Goal: Answer question/provide support

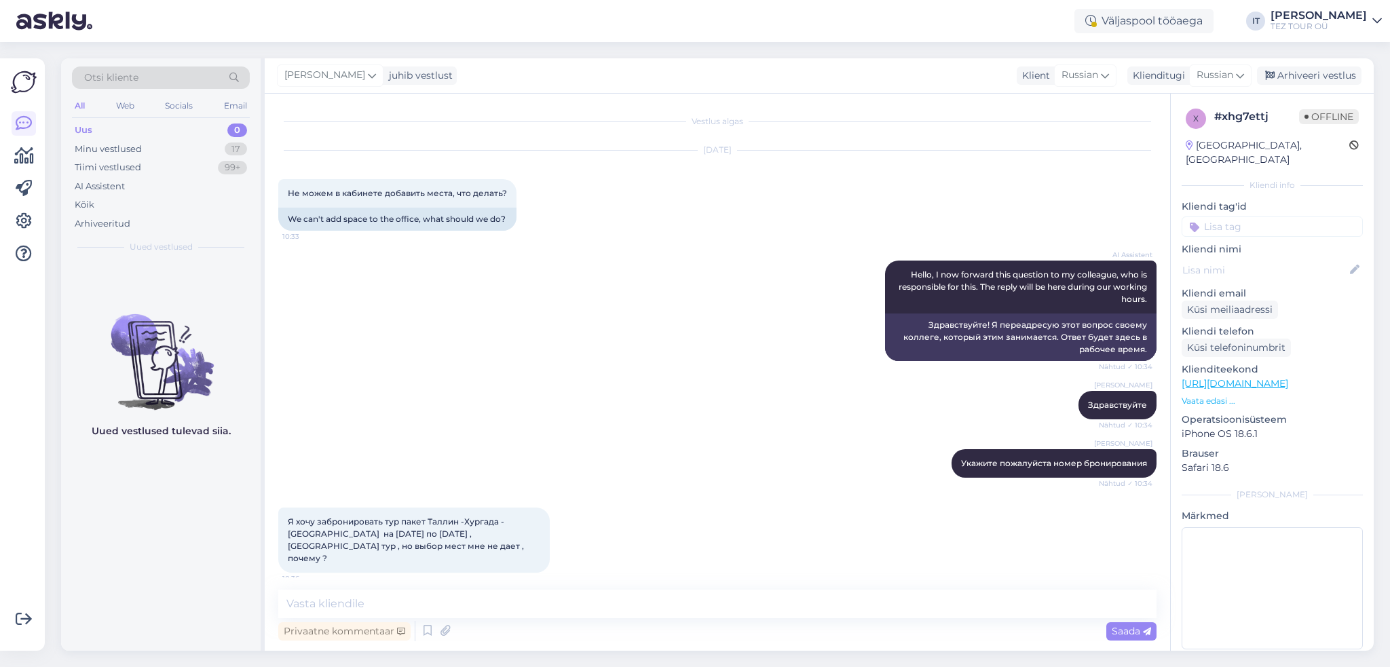
scroll to position [875, 0]
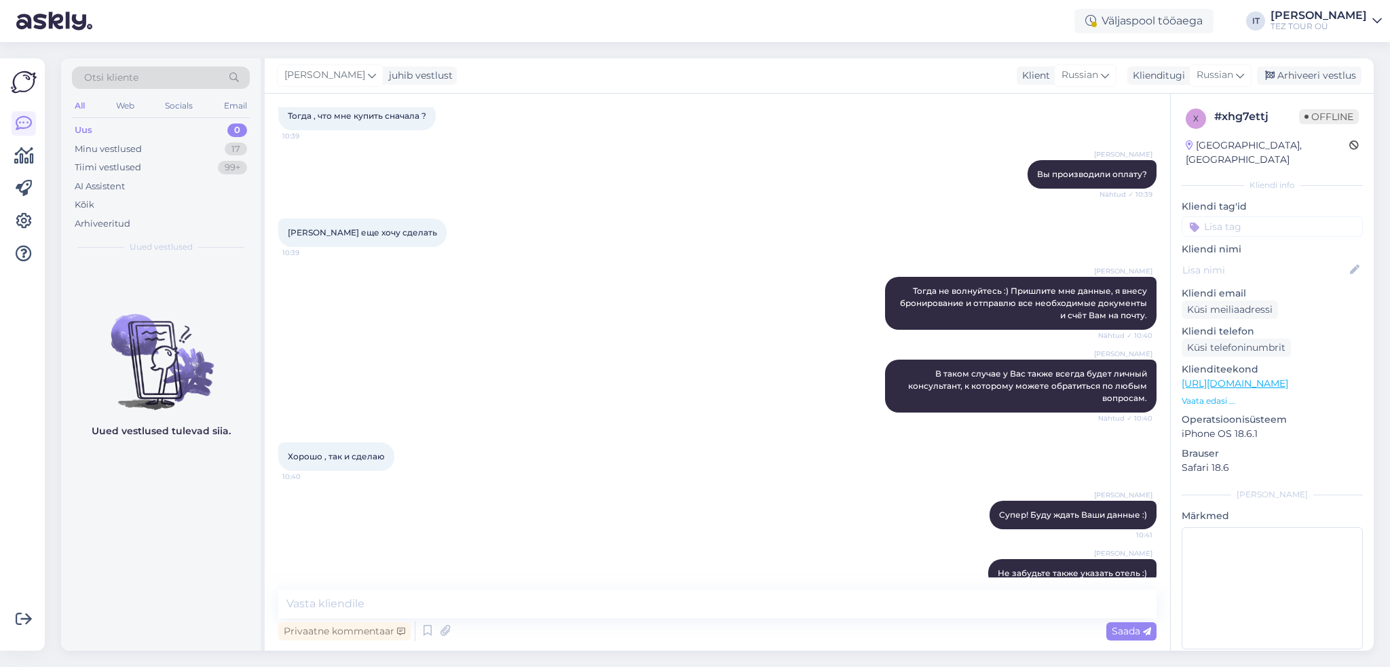
click at [534, 597] on textarea at bounding box center [717, 604] width 878 height 29
click at [520, 599] on textarea at bounding box center [717, 604] width 878 height 29
type textarea "Здравствуйте"
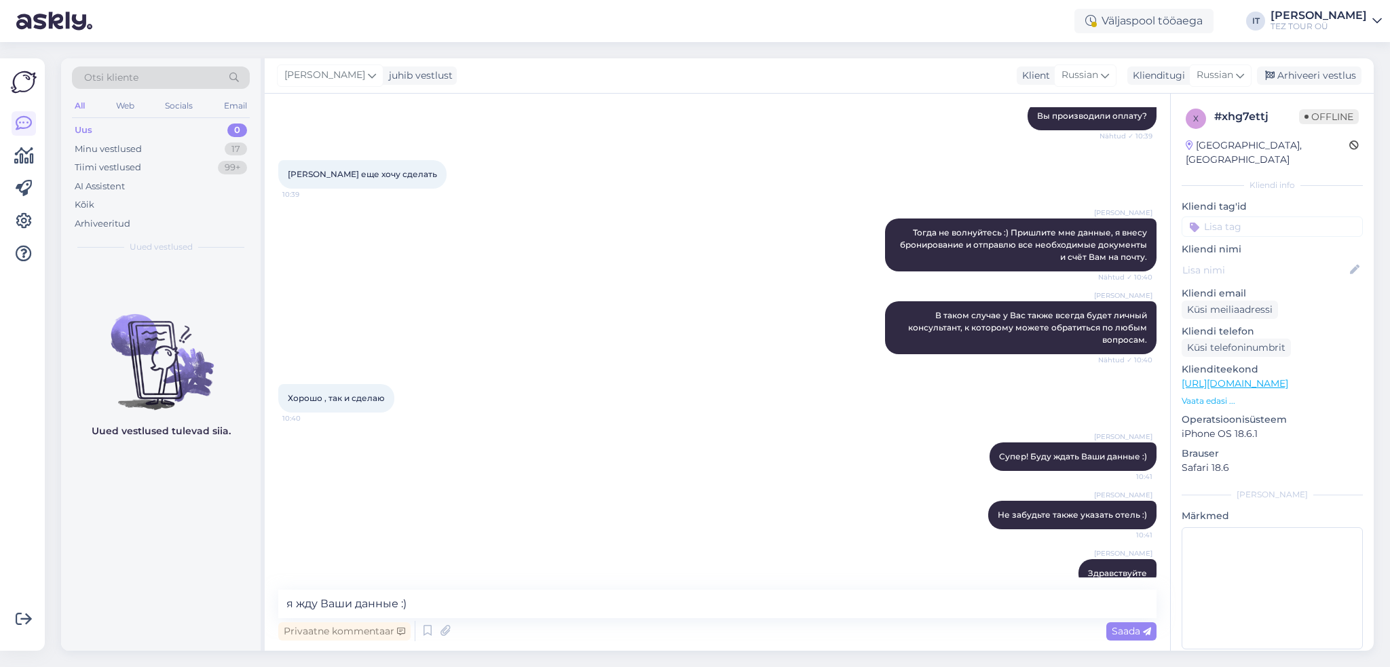
click at [383, 607] on textarea "я жду Ваши данные :)" at bounding box center [717, 604] width 878 height 29
type textarea "я жду Вашего письма :)"
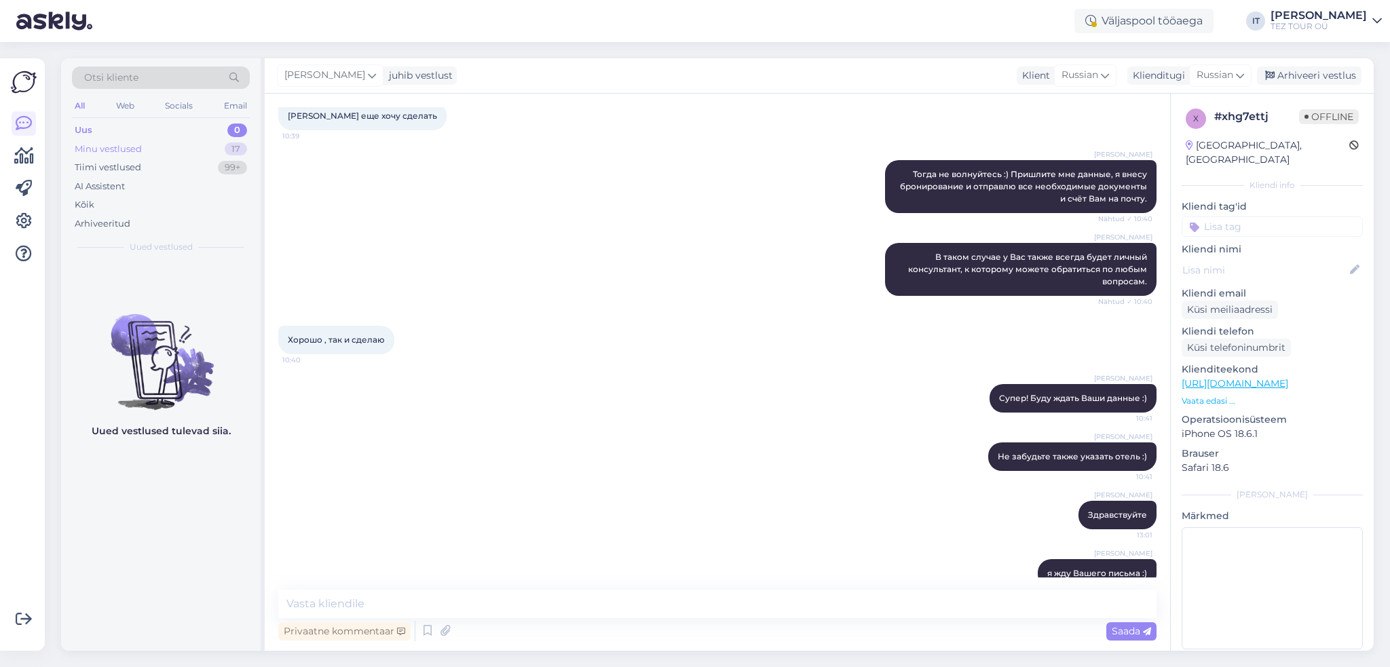
click at [140, 154] on div "Minu vestlused" at bounding box center [108, 150] width 67 height 14
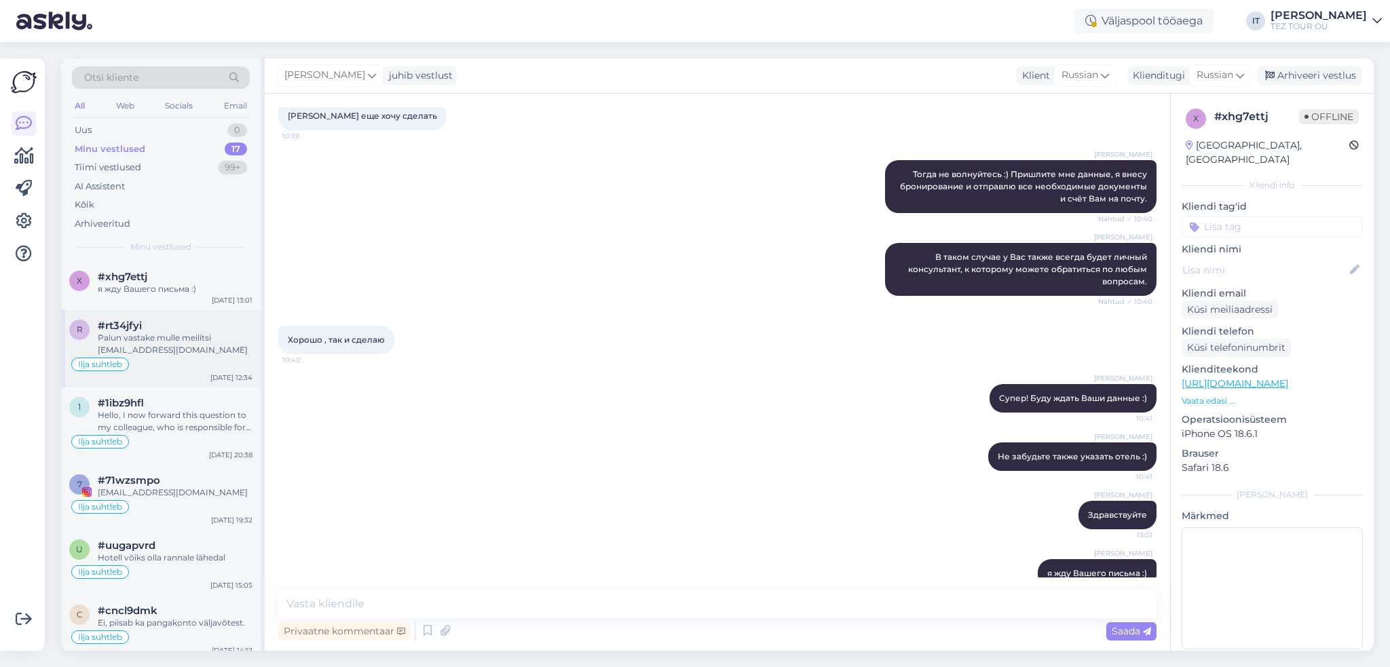
click at [198, 368] on div "Ilja suhtleb" at bounding box center [160, 364] width 183 height 16
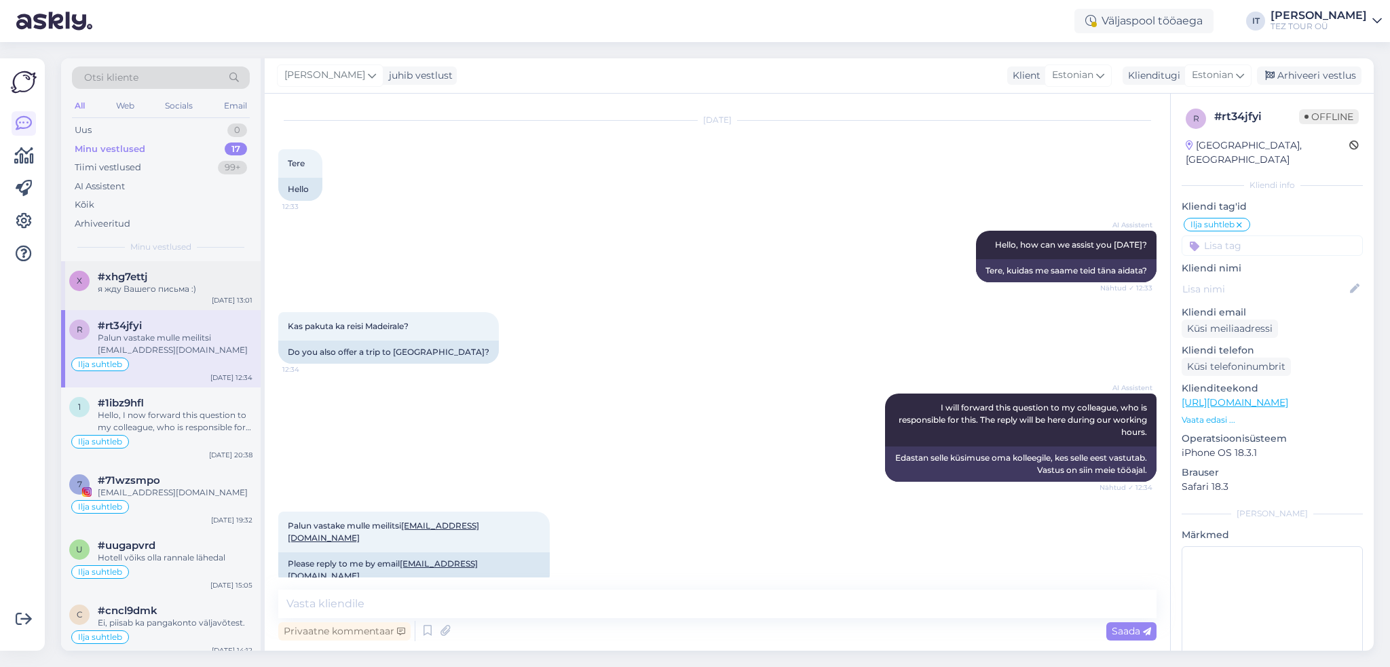
click at [234, 273] on div "#xhg7ettj" at bounding box center [175, 277] width 155 height 12
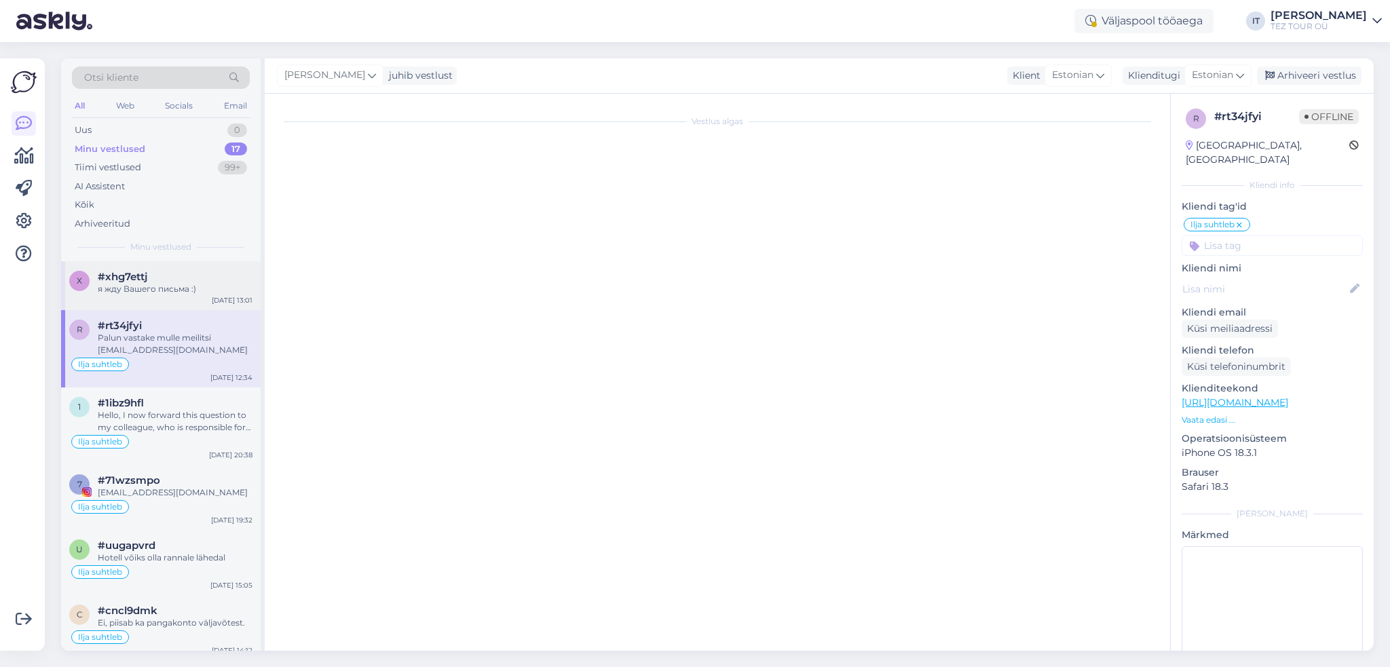
scroll to position [992, 0]
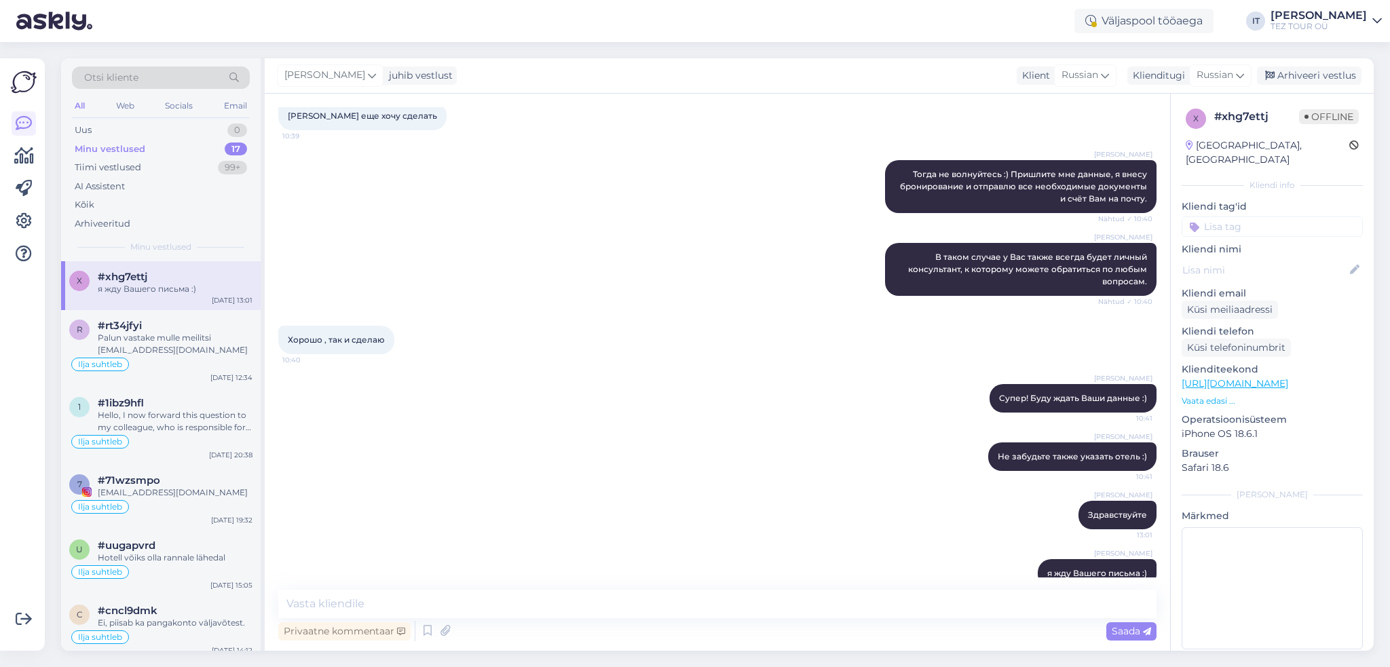
drag, startPoint x: 1286, startPoint y: 210, endPoint x: 1293, endPoint y: 216, distance: 9.1
click at [1287, 216] on input at bounding box center [1271, 226] width 181 height 20
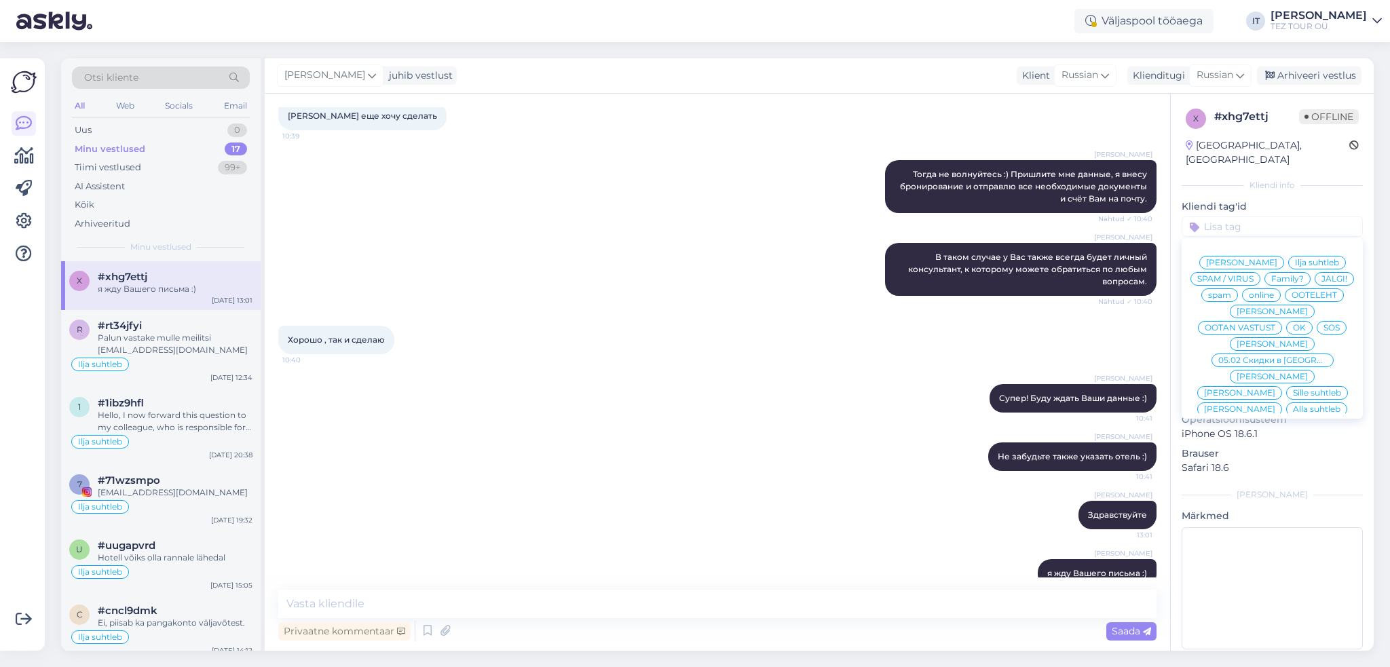
click at [1312, 259] on span "Ilja suhtleb" at bounding box center [1317, 263] width 44 height 8
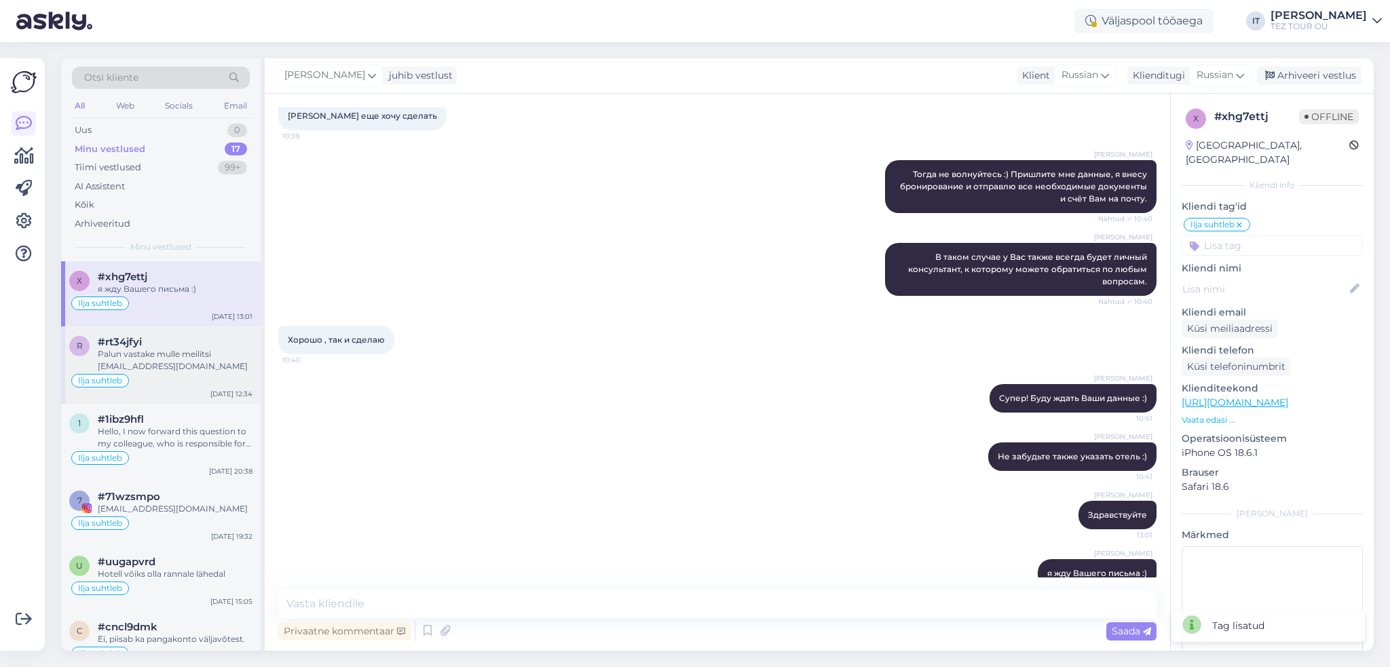
click at [171, 377] on div "Ilja suhtleb" at bounding box center [160, 381] width 183 height 16
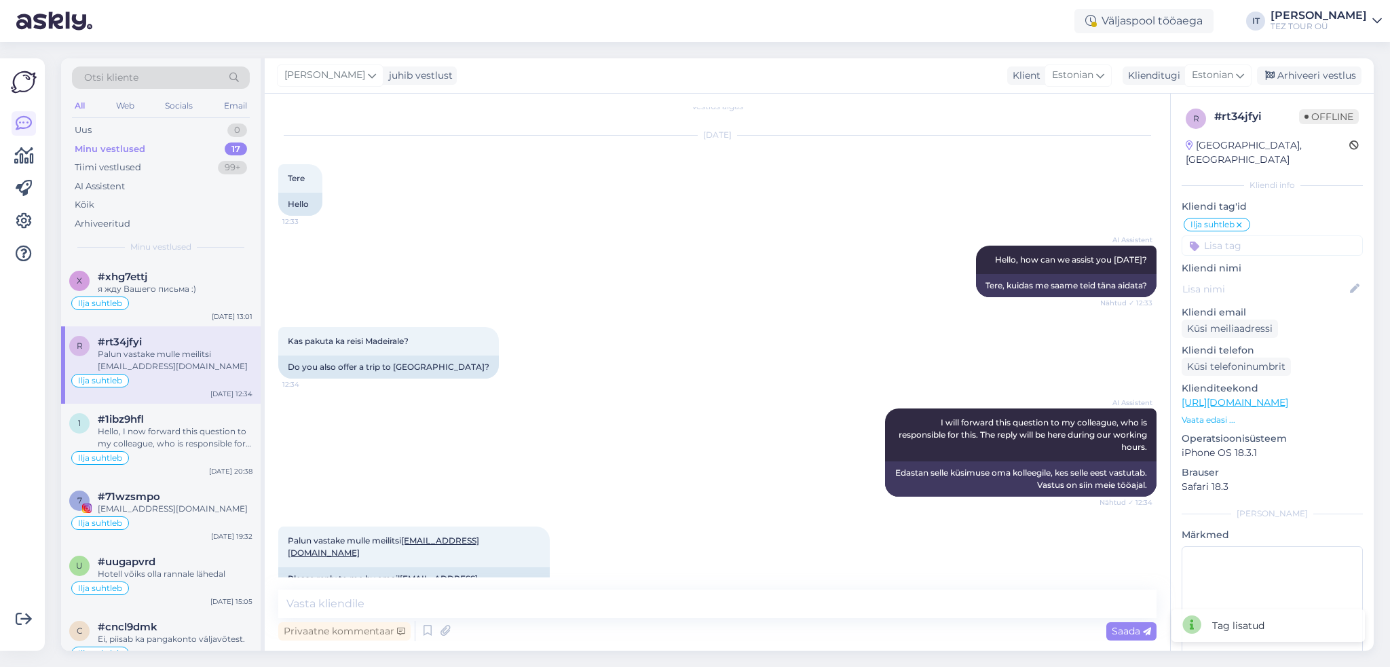
scroll to position [30, 0]
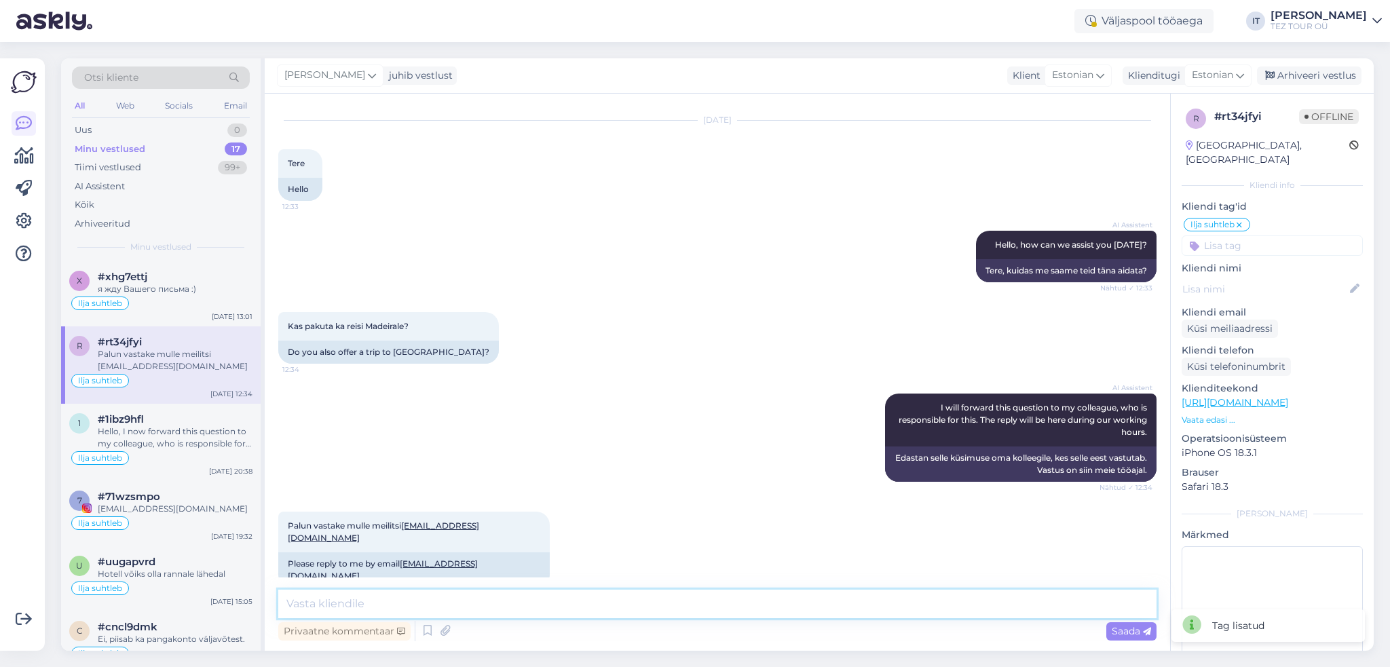
click at [543, 615] on textarea at bounding box center [717, 604] width 878 height 29
drag, startPoint x: 512, startPoint y: 523, endPoint x: 406, endPoint y: 525, distance: 105.9
click at [406, 525] on div "Palun vastake mulle meilitsi [EMAIL_ADDRESS][DOMAIN_NAME] 12:34" at bounding box center [413, 532] width 271 height 41
copy link "[EMAIL_ADDRESS][DOMAIN_NAME]"
click at [630, 512] on div "Palun vastake mulle meilitsi [EMAIL_ADDRESS][DOMAIN_NAME] 12:34 Please reply to…" at bounding box center [717, 550] width 878 height 106
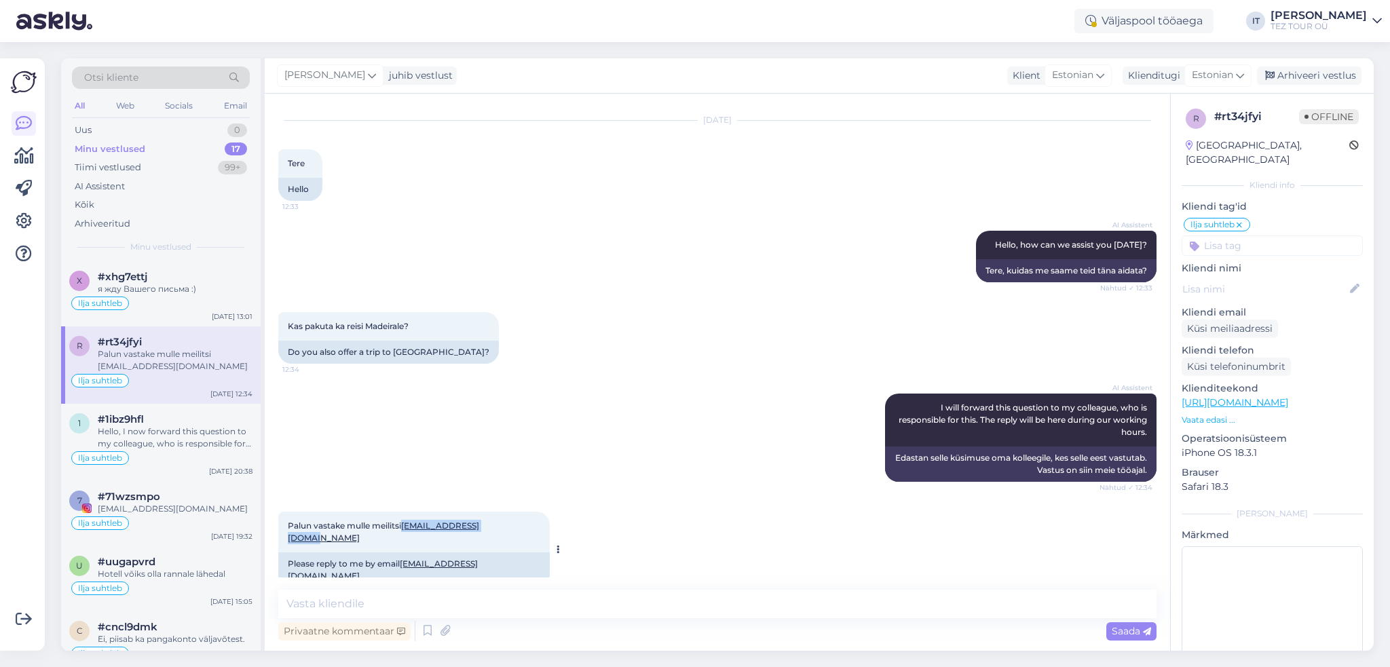
drag, startPoint x: 516, startPoint y: 527, endPoint x: 404, endPoint y: 526, distance: 112.7
click at [404, 526] on div "Palun vastake mulle meilitsi [EMAIL_ADDRESS][DOMAIN_NAME] 12:34" at bounding box center [413, 532] width 271 height 41
drag, startPoint x: 413, startPoint y: 525, endPoint x: 578, endPoint y: 559, distance: 168.5
click at [679, 581] on div "Vestlus algas [DATE] Tere 12:33 Hello AI Assistent Hello, how can we assist you…" at bounding box center [717, 372] width 905 height 557
drag, startPoint x: 482, startPoint y: 525, endPoint x: 413, endPoint y: 527, distance: 69.2
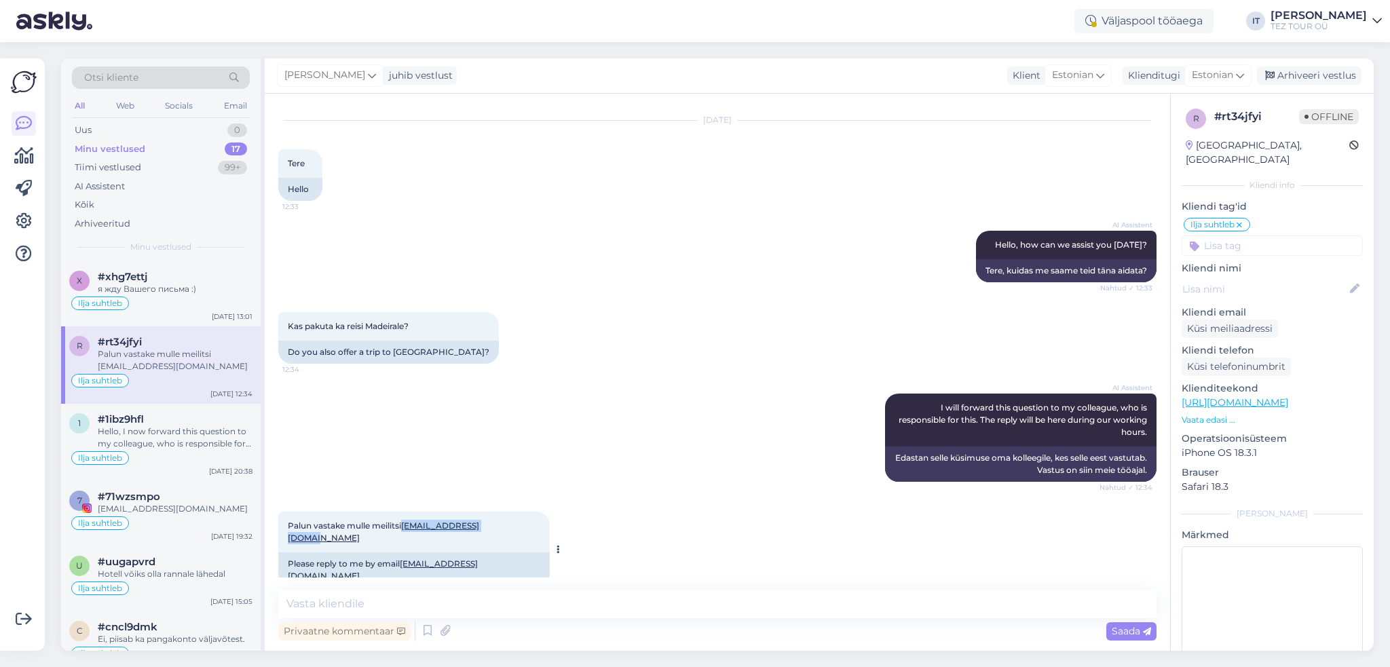
click at [405, 525] on div "Palun vastake mulle meilitsi [EMAIL_ADDRESS][DOMAIN_NAME] 12:34" at bounding box center [413, 532] width 271 height 41
copy link "[EMAIL_ADDRESS][DOMAIN_NAME]"
click at [209, 445] on div "Hello, I now forward this question to my colleague, who is responsible for this…" at bounding box center [175, 437] width 155 height 24
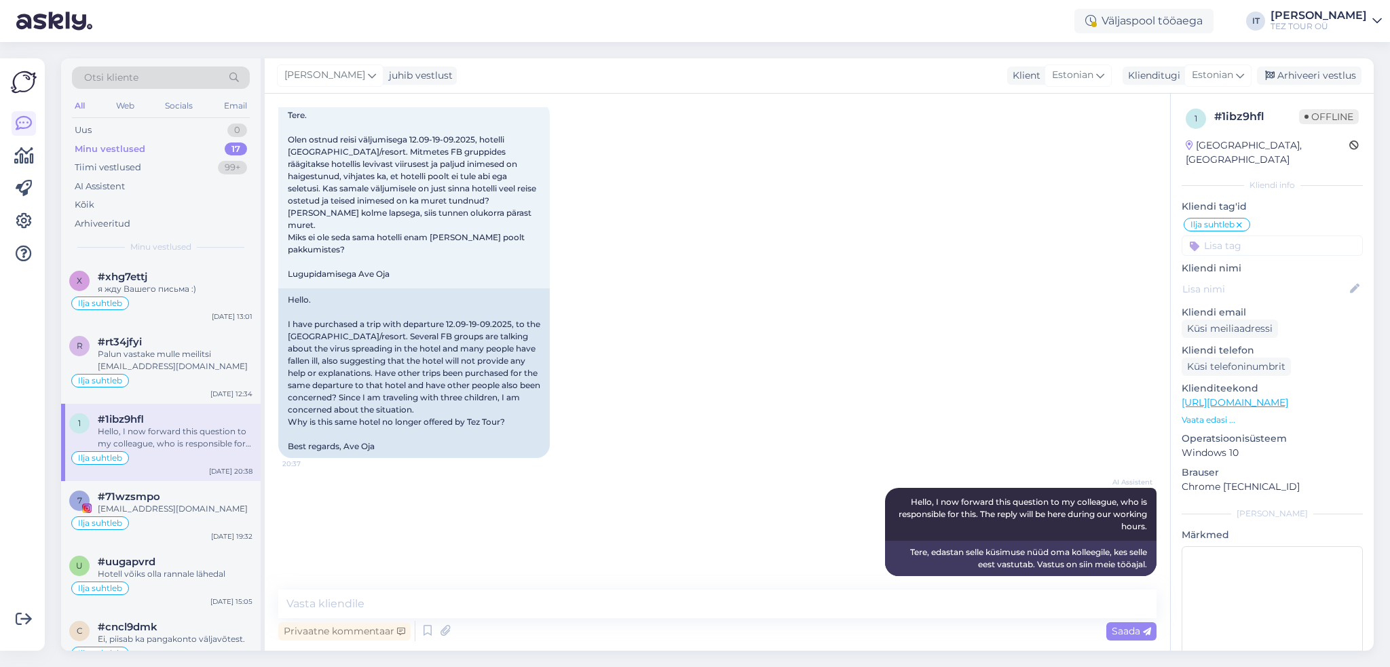
scroll to position [79, 0]
click at [1310, 76] on div "Arhiveeri vestlus" at bounding box center [1309, 76] width 105 height 18
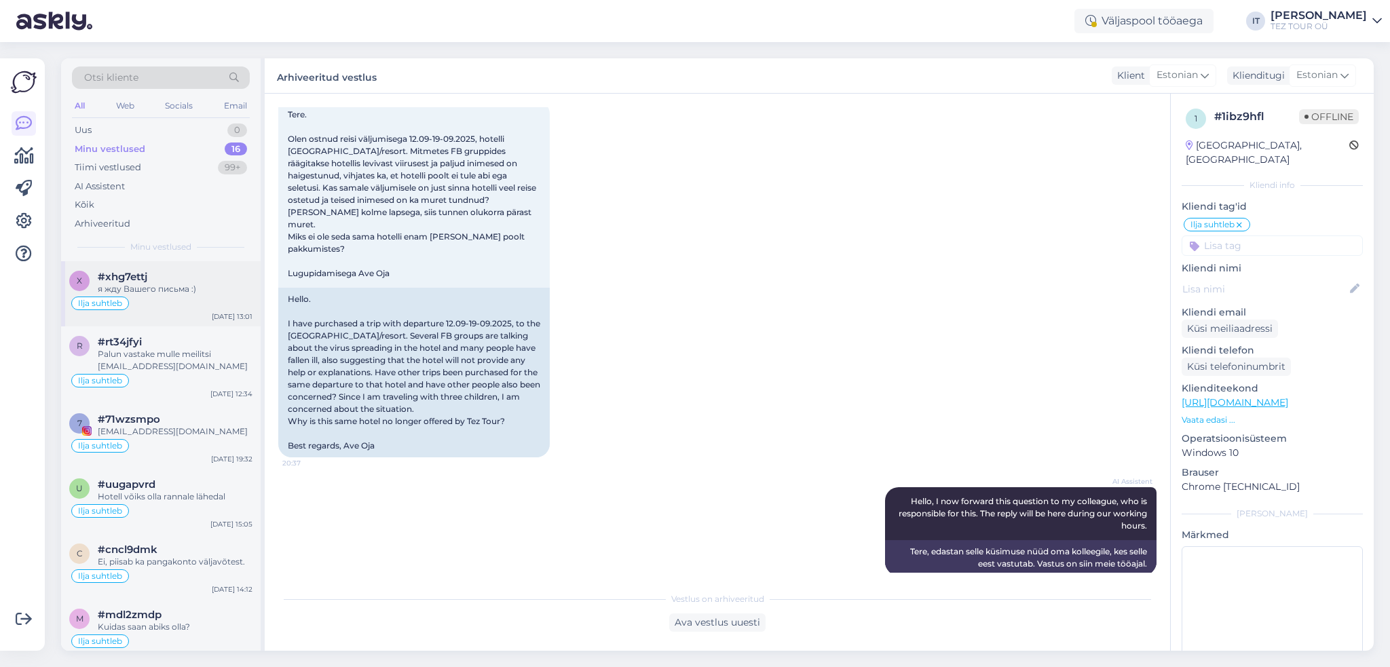
click at [183, 297] on div "Ilja suhtleb" at bounding box center [160, 303] width 183 height 16
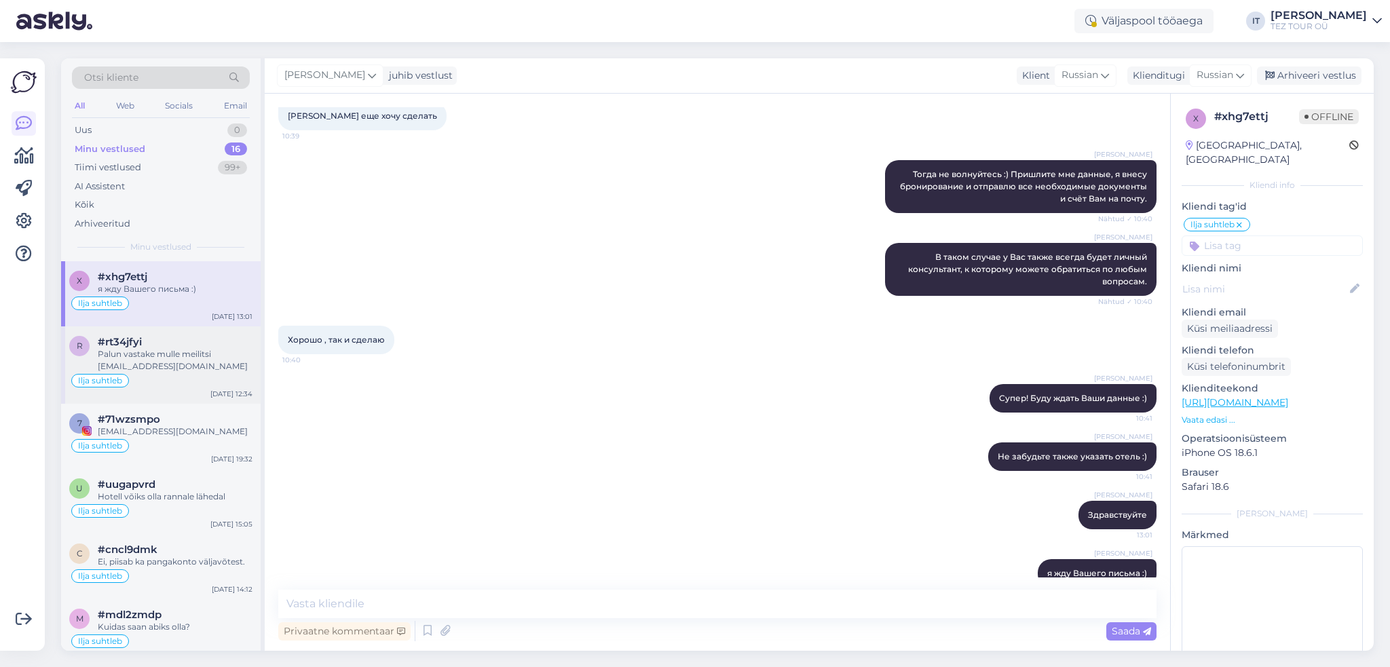
click at [187, 368] on div "Palun vastake mulle meilitsi [EMAIL_ADDRESS][DOMAIN_NAME]" at bounding box center [175, 360] width 155 height 24
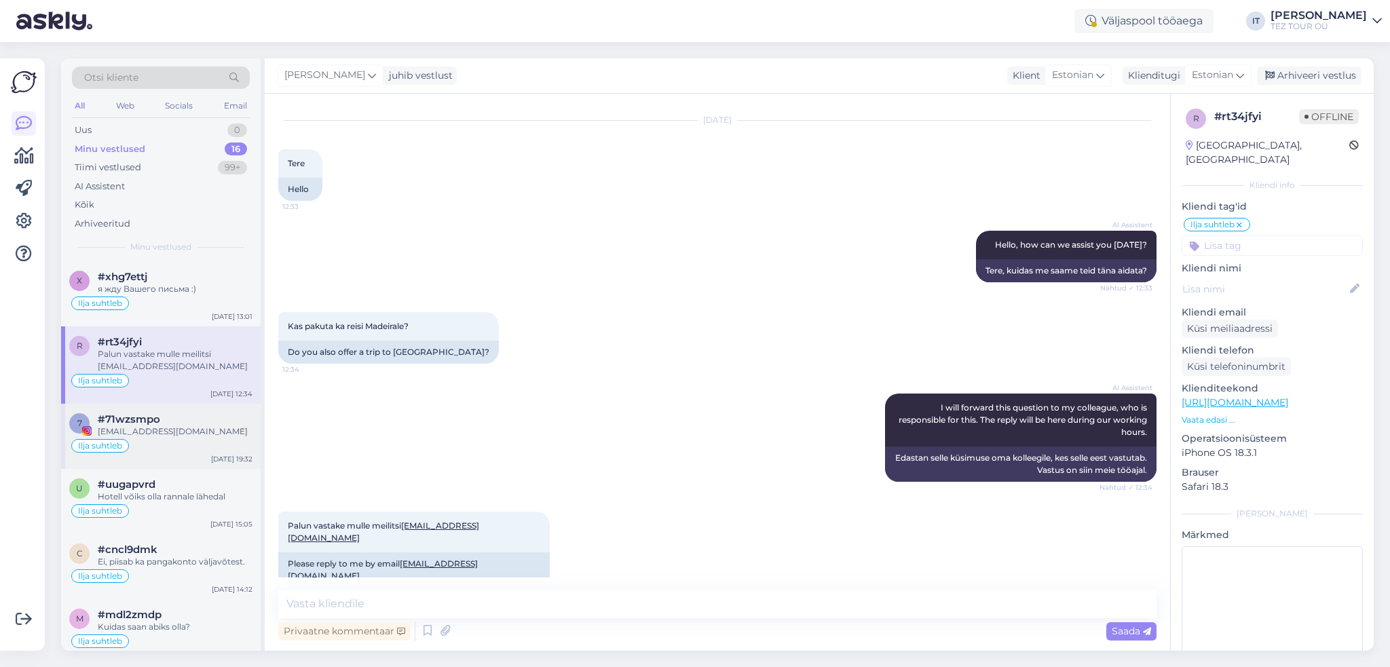
click at [196, 444] on div "Ilja suhtleb" at bounding box center [160, 446] width 183 height 16
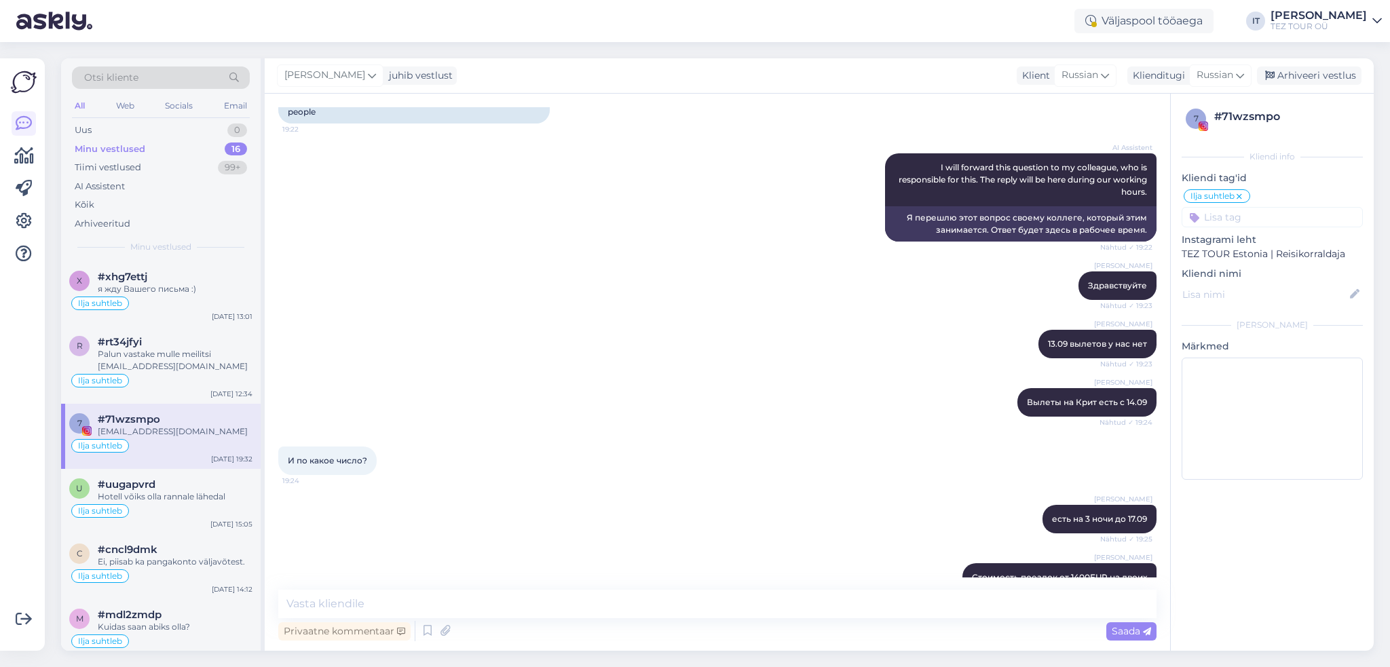
scroll to position [487, 0]
